Goal: Information Seeking & Learning: Check status

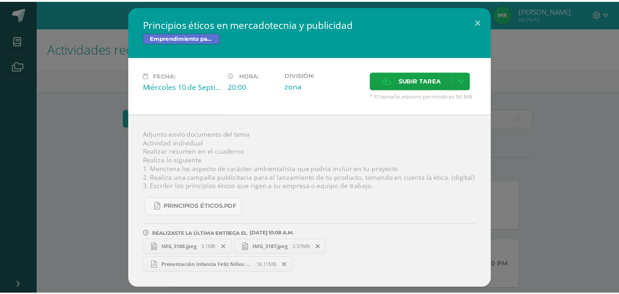
scroll to position [145, 0]
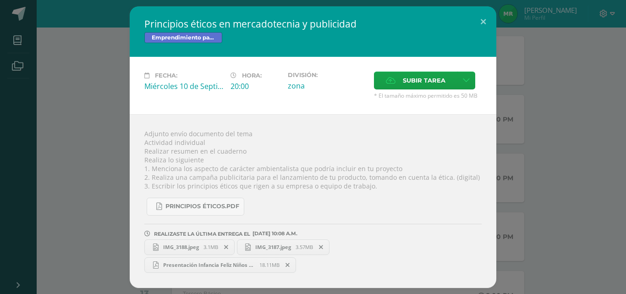
click at [79, 121] on div "Principios éticos en mercadotecnia y publicidad Emprendimiento para la Producti…" at bounding box center [313, 146] width 619 height 281
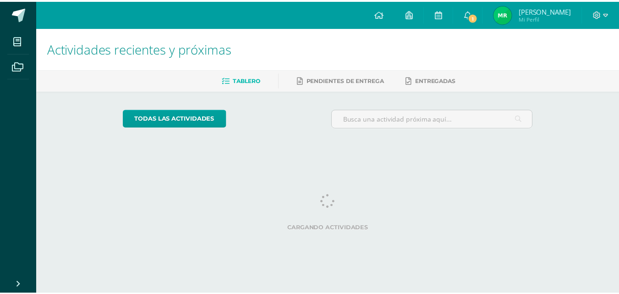
scroll to position [0, 4]
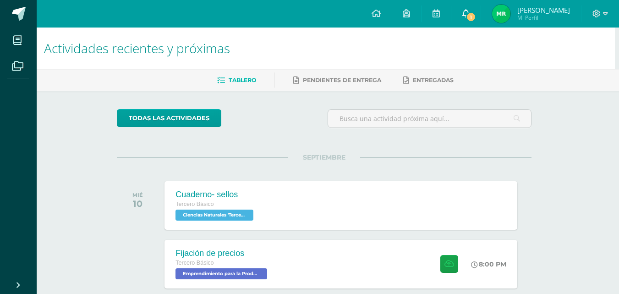
click at [468, 18] on span "1" at bounding box center [471, 17] width 10 height 10
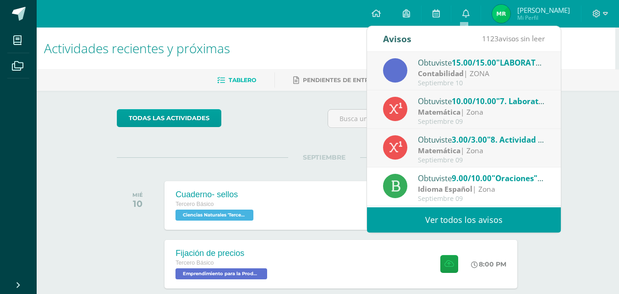
click at [480, 65] on span "15.00/15.00" at bounding box center [474, 62] width 44 height 11
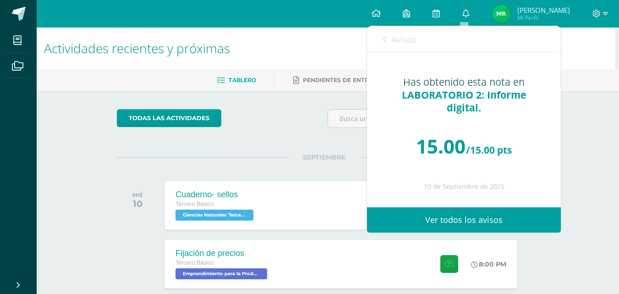
click at [385, 35] on link "Avisos" at bounding box center [399, 39] width 33 height 26
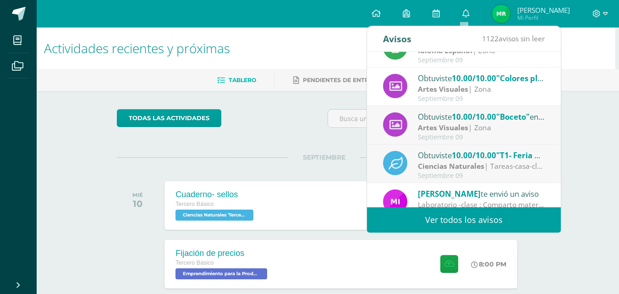
scroll to position [153, 0]
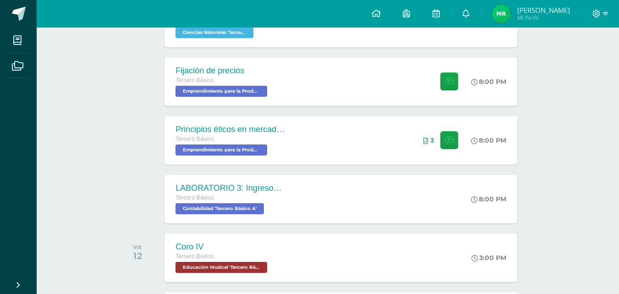
scroll to position [180, 4]
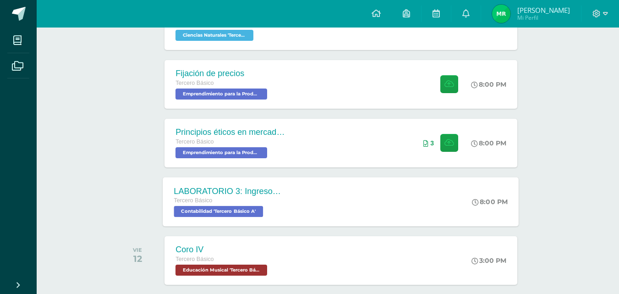
click at [290, 211] on div "LABORATORIO 3: Ingresos y deducciones laborales. Tercero Básico Contabilidad 'T…" at bounding box center [229, 201] width 133 height 49
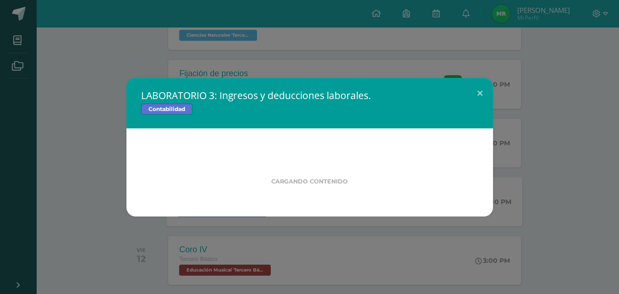
scroll to position [180, 0]
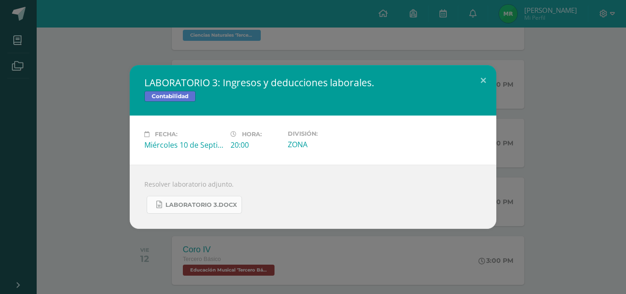
click at [229, 203] on span "LABORATORIO 3.docx" at bounding box center [201, 204] width 72 height 7
click at [531, 74] on div "LABORATORIO 3: Ingresos y deducciones laborales. Contabilidad Fecha: Miércoles …" at bounding box center [313, 147] width 619 height 164
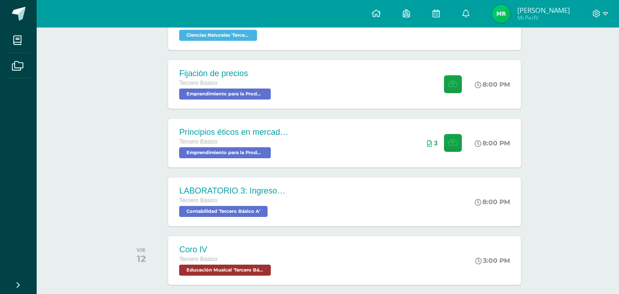
click at [545, 17] on span "Mi Perfil" at bounding box center [543, 18] width 53 height 8
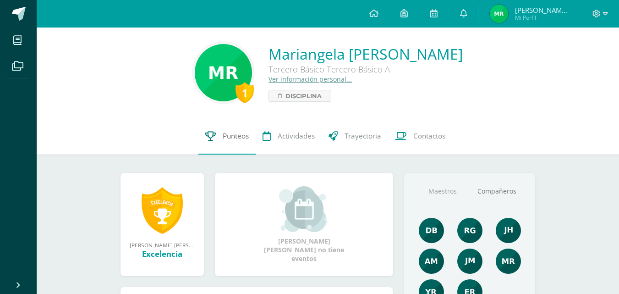
click at [229, 141] on span "Punteos" at bounding box center [236, 136] width 26 height 10
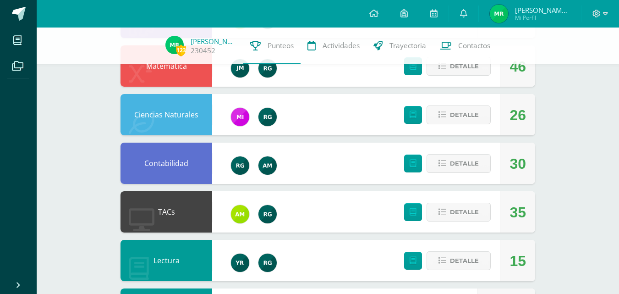
scroll to position [212, 0]
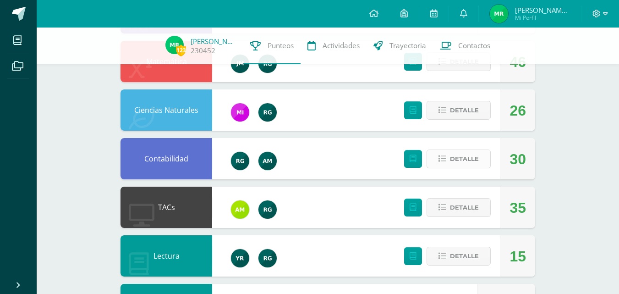
click at [485, 164] on button "Detalle" at bounding box center [459, 158] width 64 height 19
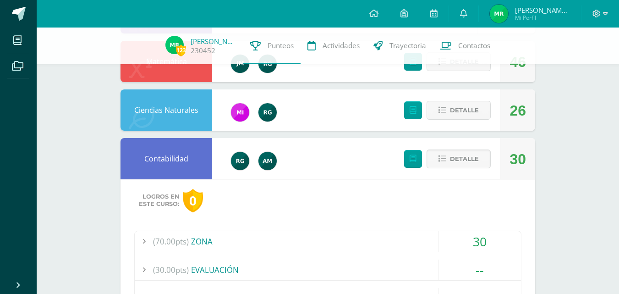
click at [198, 242] on div "(70.00pts) ZONA" at bounding box center [328, 241] width 386 height 21
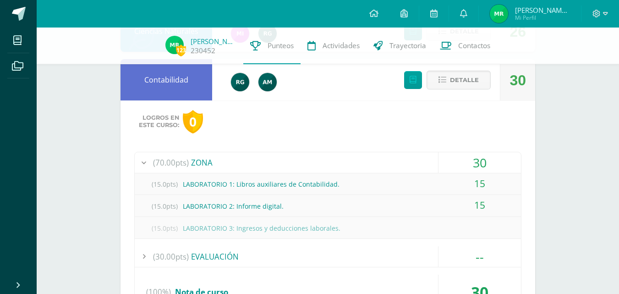
scroll to position [292, 0]
